Goal: Register for event/course

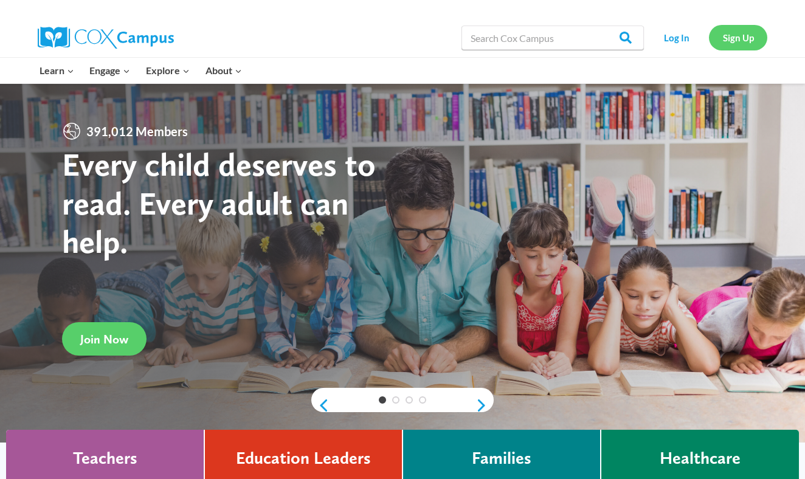
click at [721, 36] on link "Sign Up" at bounding box center [738, 37] width 58 height 25
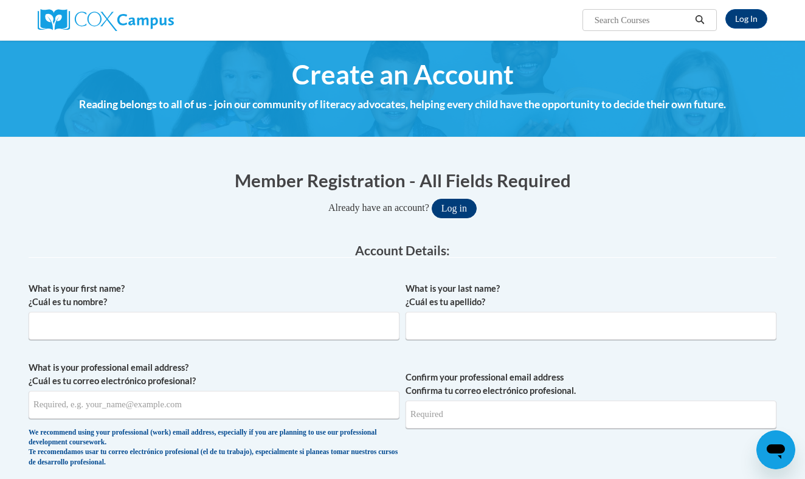
click at [454, 204] on button "Log in" at bounding box center [454, 208] width 45 height 19
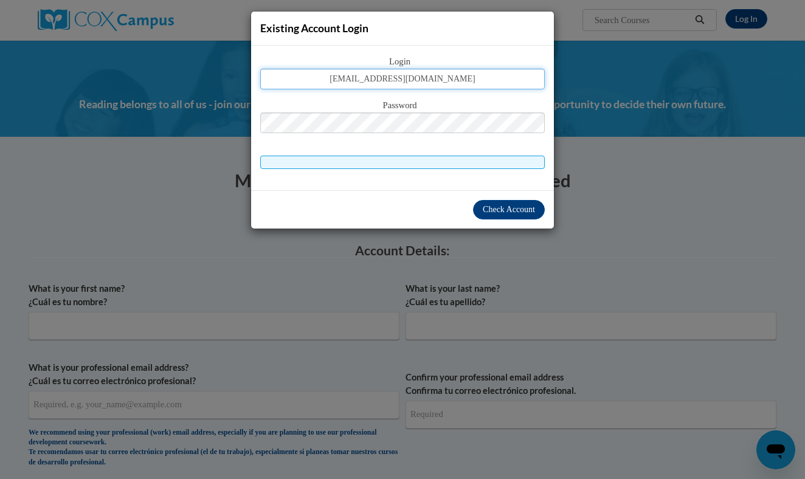
type input "asalme@eickacademy.com"
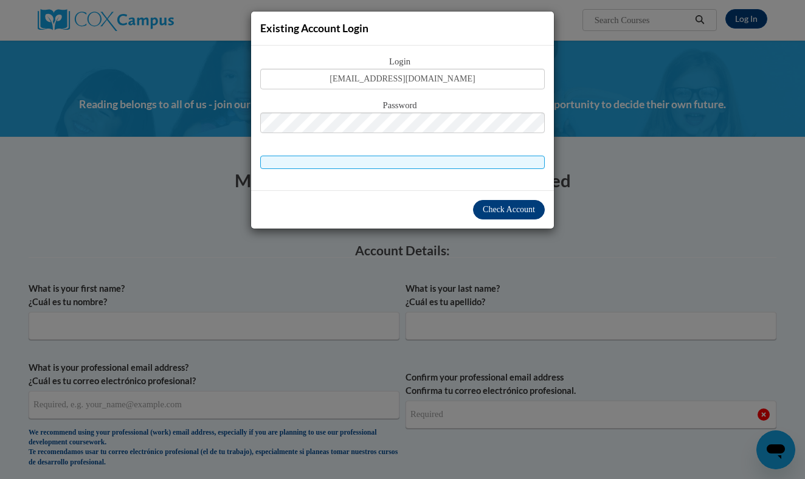
click at [521, 214] on span "Check Account" at bounding box center [509, 209] width 52 height 9
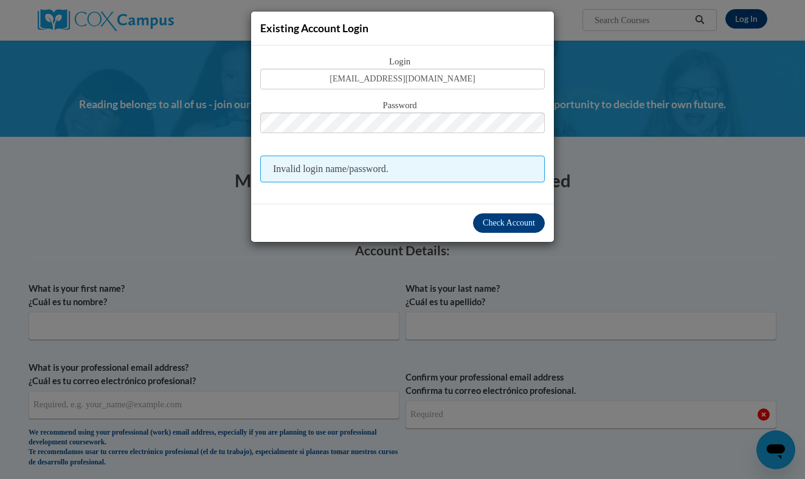
click at [528, 220] on span "Check Account" at bounding box center [509, 222] width 52 height 9
click at [493, 221] on span "Check Account" at bounding box center [509, 222] width 52 height 9
click at [530, 223] on span "Check Account" at bounding box center [509, 222] width 52 height 9
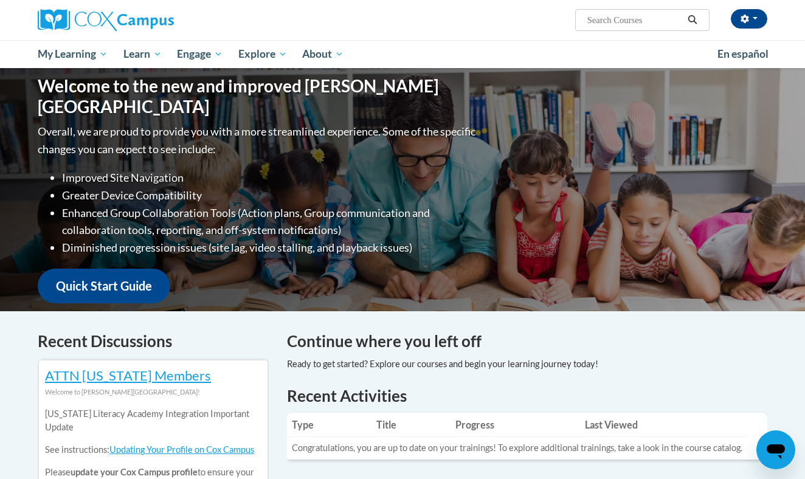
scroll to position [125, 0]
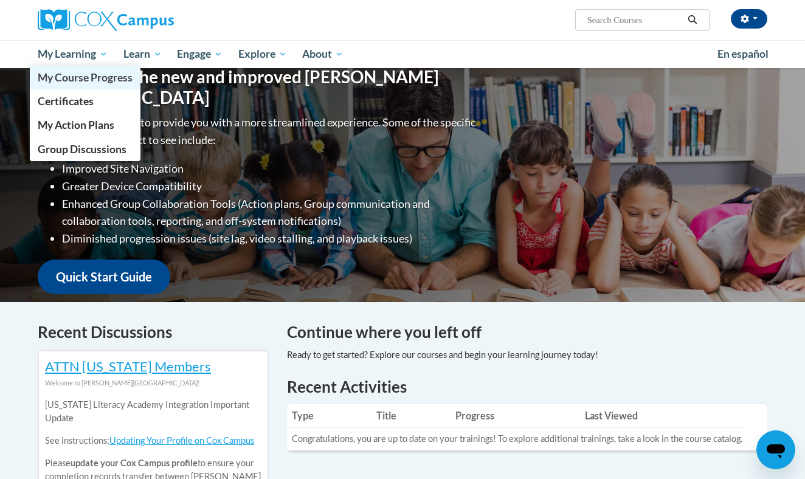
click at [90, 79] on span "My Course Progress" at bounding box center [85, 77] width 95 height 13
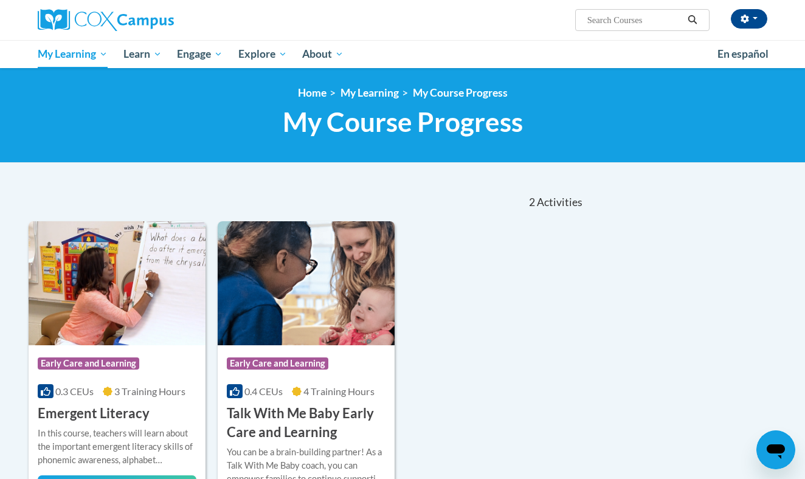
click at [630, 16] on input "Search..." at bounding box center [634, 20] width 97 height 15
type input "An ecosystem"
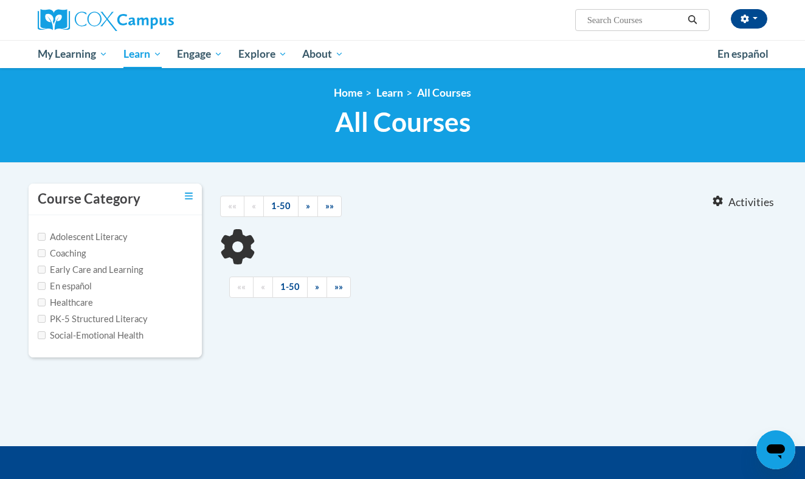
type input "An ecosystem"
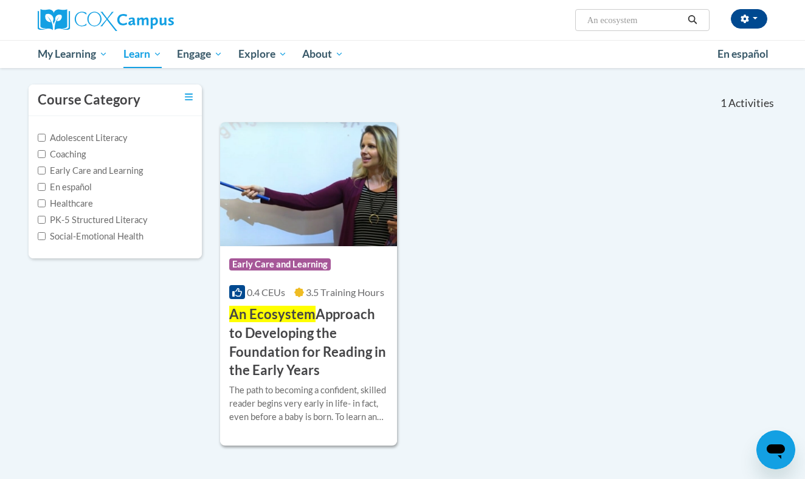
scroll to position [102, 0]
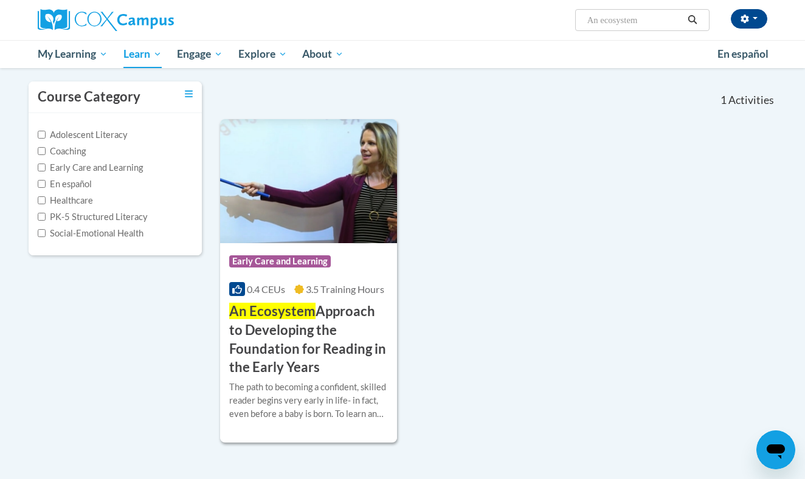
click at [327, 269] on div "Course Category: Early Care and Learning" at bounding box center [308, 262] width 159 height 27
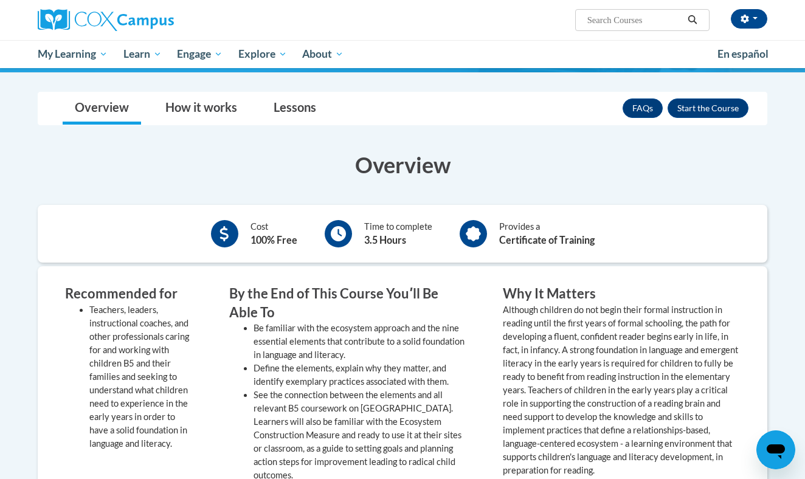
scroll to position [321, 0]
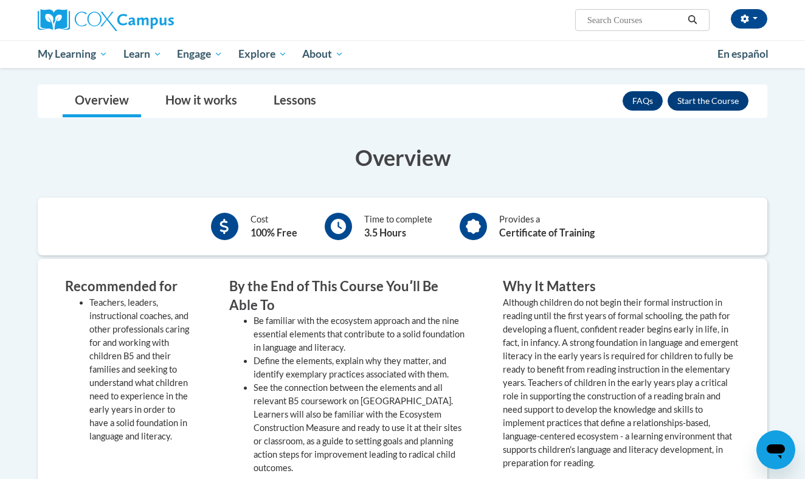
click at [691, 107] on button "Enroll" at bounding box center [708, 100] width 81 height 19
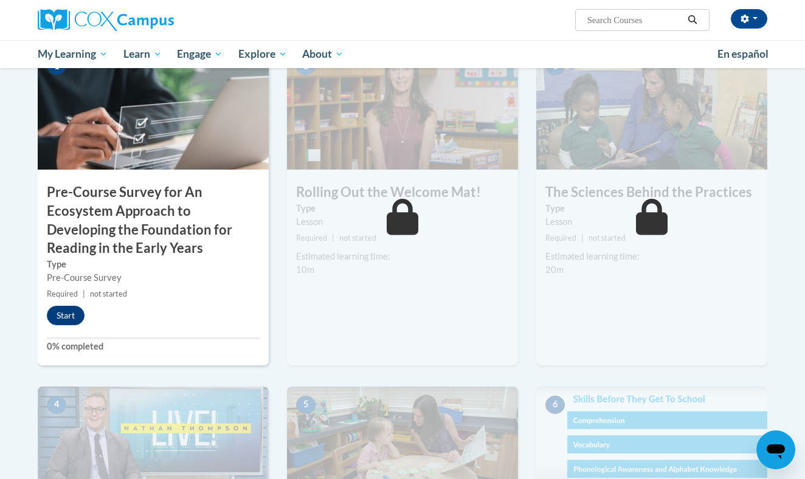
scroll to position [331, 0]
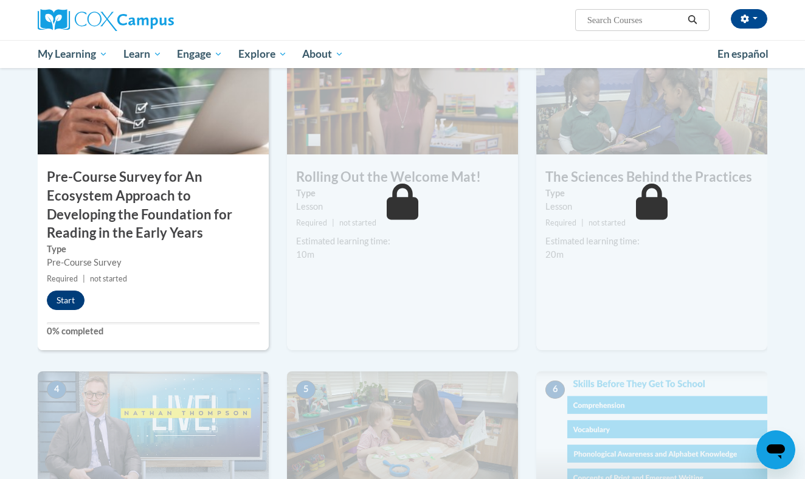
click at [64, 297] on button "Start" at bounding box center [66, 300] width 38 height 19
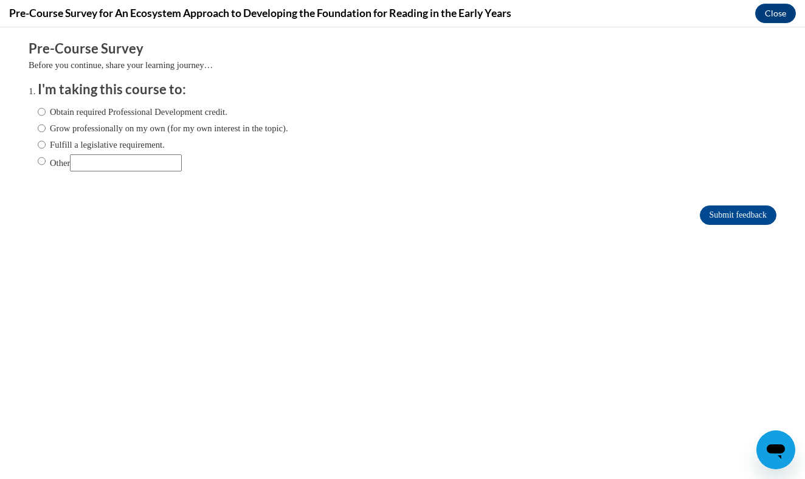
scroll to position [0, 0]
click at [198, 114] on label "Obtain required Professional Development credit." at bounding box center [133, 111] width 190 height 13
click at [46, 114] on input "Obtain required Professional Development credit." at bounding box center [42, 111] width 8 height 13
radio input "true"
click at [707, 206] on input "Submit feedback" at bounding box center [738, 215] width 77 height 19
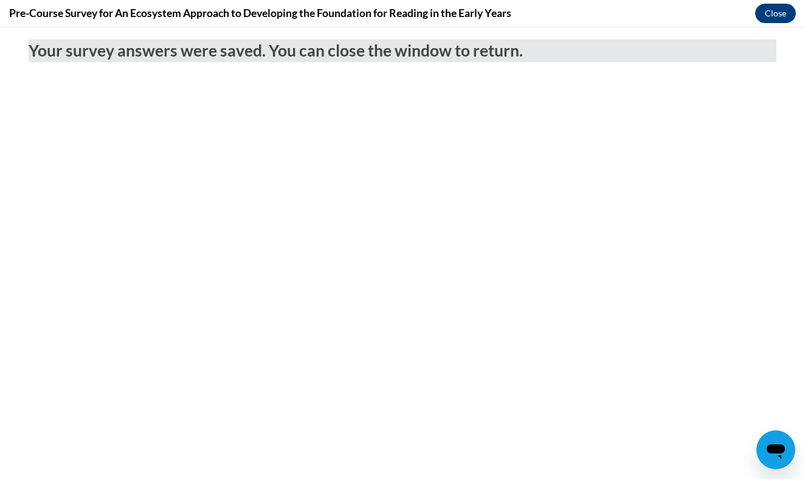
click at [759, 16] on button "Close" at bounding box center [775, 13] width 41 height 19
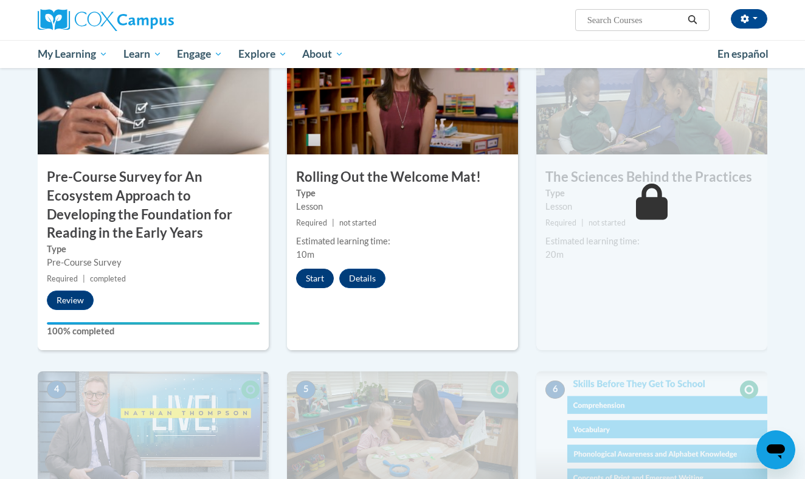
click at [317, 283] on button "Start" at bounding box center [315, 278] width 38 height 19
